Goal: Information Seeking & Learning: Learn about a topic

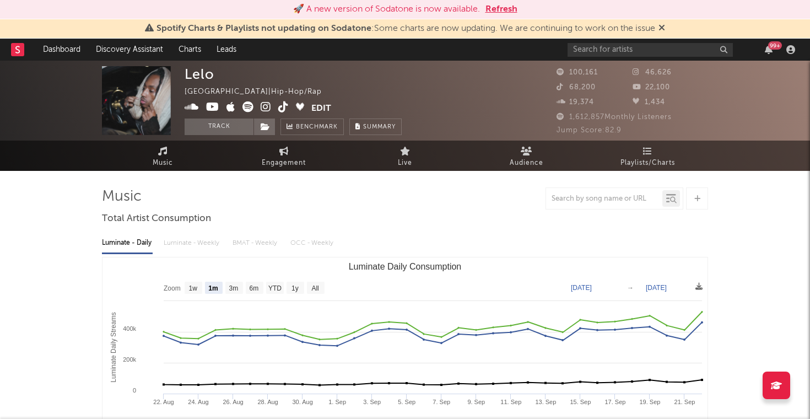
select select "1m"
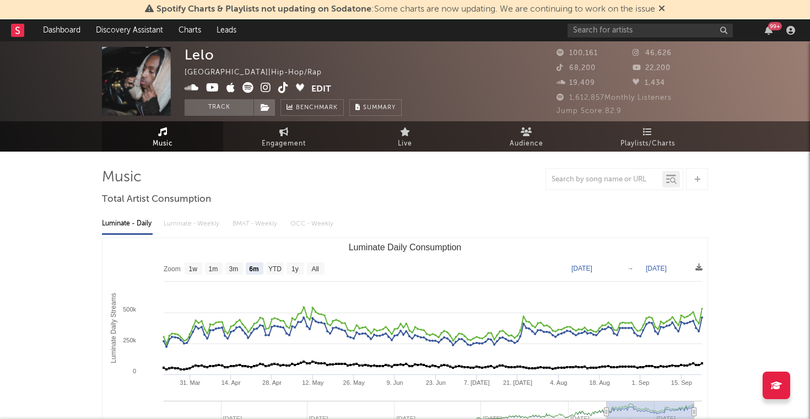
click at [189, 225] on div "Luminate - Daily Luminate - Weekly BMAT - Weekly OCC - Weekly" at bounding box center [405, 223] width 606 height 19
click at [216, 271] on text "1m" at bounding box center [213, 269] width 9 height 8
select select "1m"
type input "[DATE]"
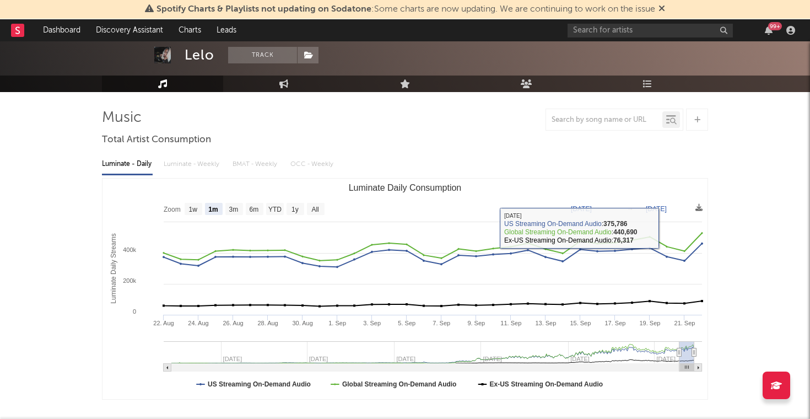
scroll to position [61, 0]
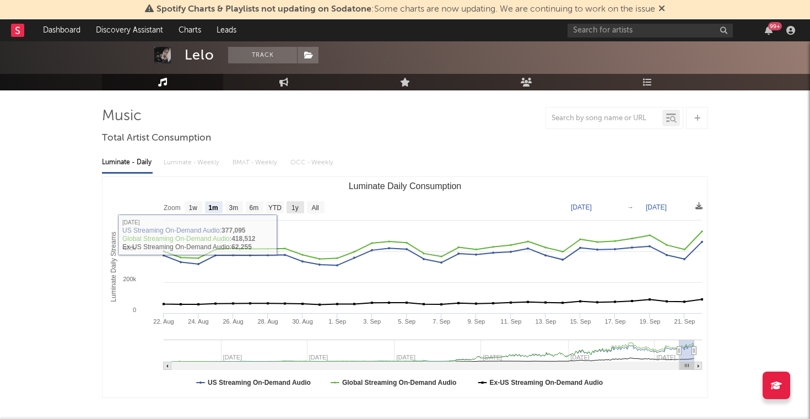
click at [297, 208] on text "1y" at bounding box center [295, 208] width 7 height 8
select select "1y"
type input "[DATE]"
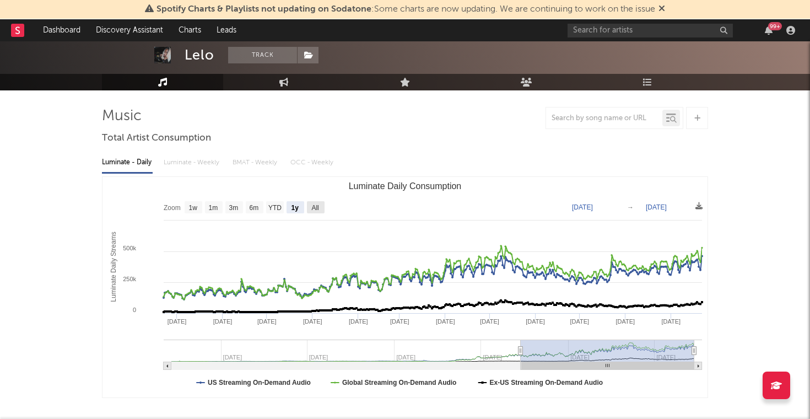
click at [321, 206] on rect "Luminate Daily Consumption" at bounding box center [316, 207] width 18 height 12
select select "All"
type input "[DATE]"
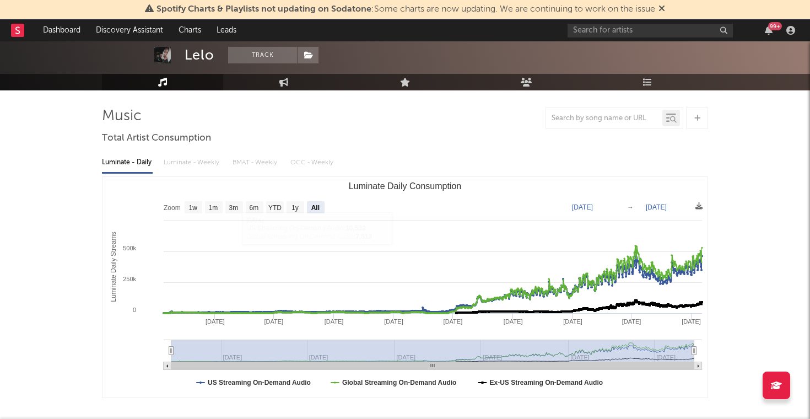
click at [205, 163] on div "Luminate - Daily Luminate - Weekly BMAT - Weekly OCC - Weekly" at bounding box center [405, 162] width 606 height 19
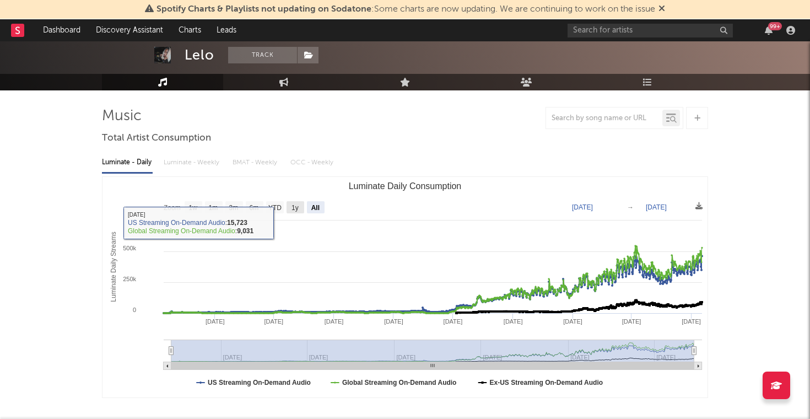
click at [298, 204] on text "1y" at bounding box center [295, 208] width 7 height 8
select select "1y"
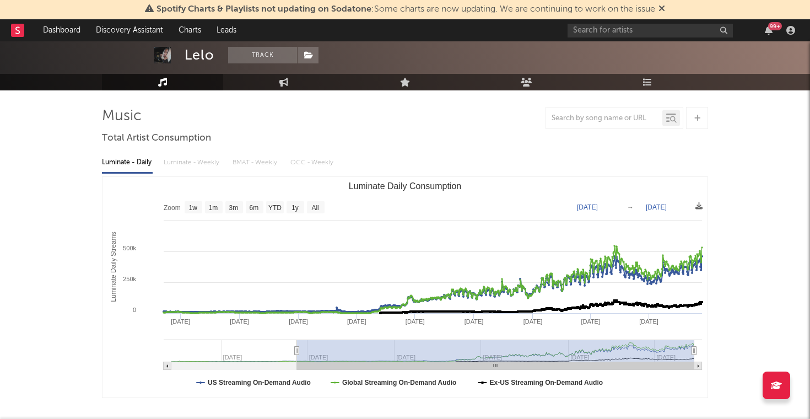
type input "[DATE]"
select select "6m"
type input "[DATE]"
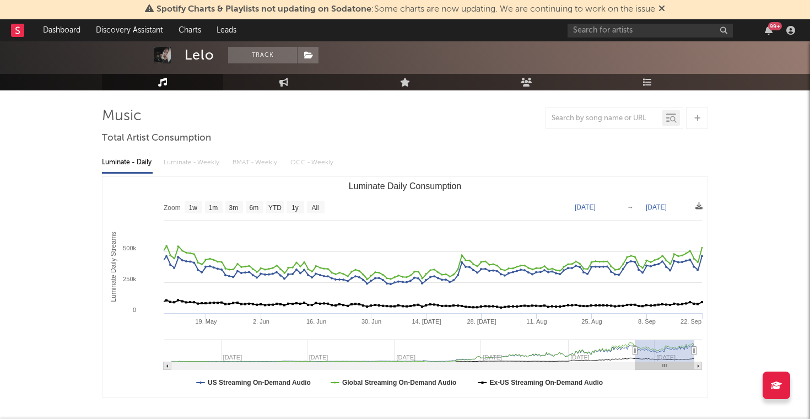
select select "3m"
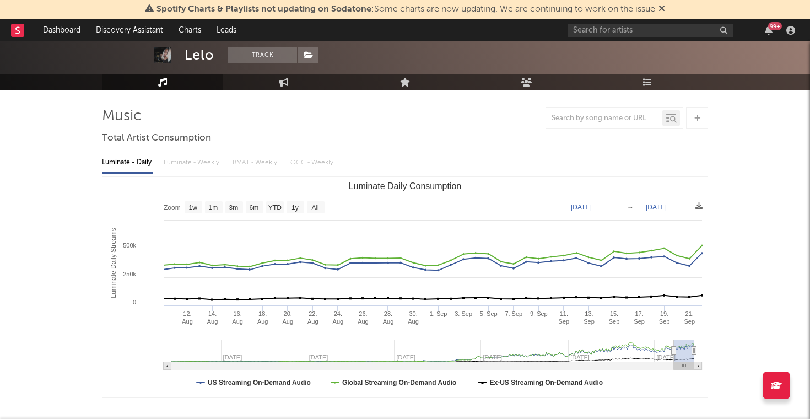
type input "[DATE]"
select select "1m"
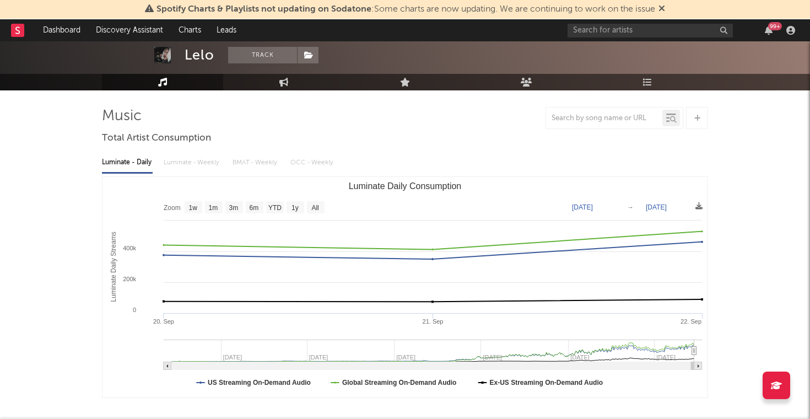
drag, startPoint x: 518, startPoint y: 350, endPoint x: 696, endPoint y: 324, distance: 179.9
click at [696, 324] on icon "Created with Highcharts 10.3.3 Luminate Daily Streams Luminate Daily Consumptio…" at bounding box center [405, 287] width 605 height 221
type input "[DATE]"
select select "3m"
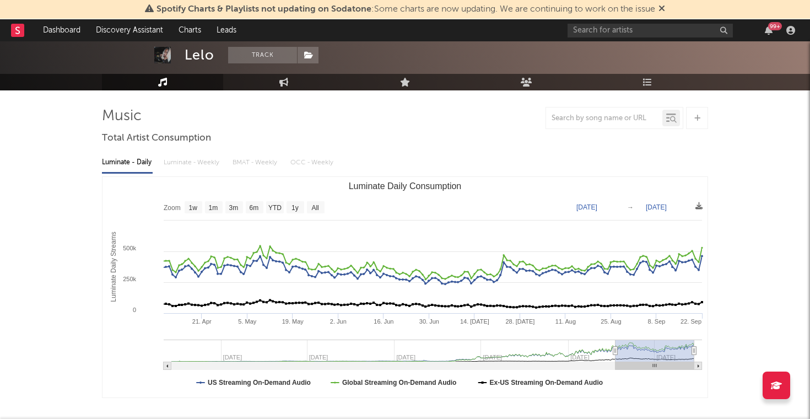
type input "[DATE]"
select select "6m"
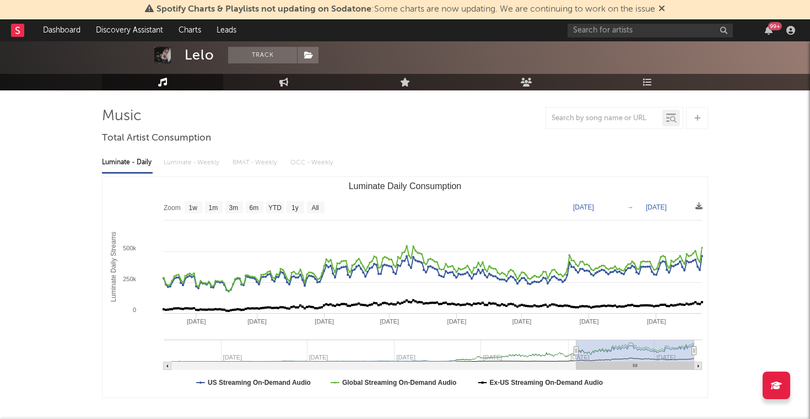
drag, startPoint x: 695, startPoint y: 351, endPoint x: 578, endPoint y: 351, distance: 116.3
click at [578, 351] on icon "Luminate Daily Consumption" at bounding box center [576, 351] width 4 height 8
type input "[DATE]"
